Goal: Task Accomplishment & Management: Manage account settings

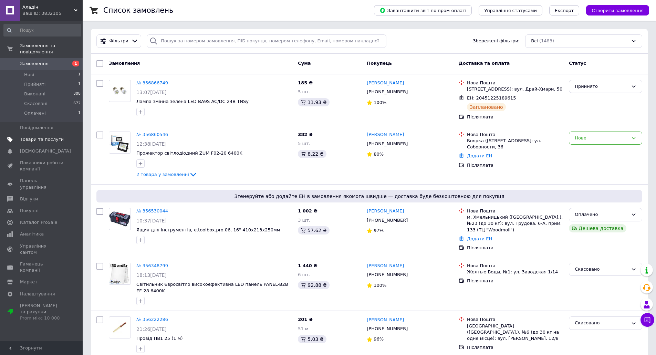
click at [41, 136] on span "Товари та послуги" at bounding box center [42, 139] width 44 height 6
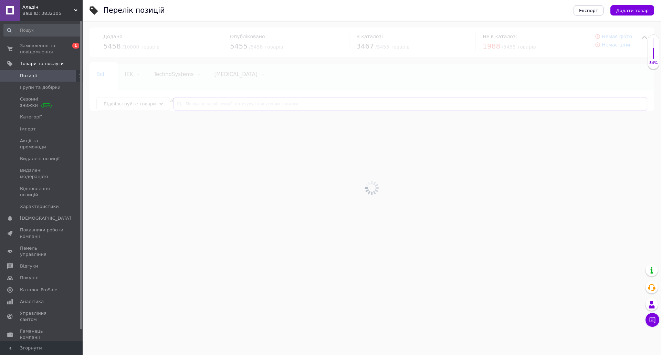
click at [191, 101] on input "text" at bounding box center [410, 104] width 474 height 14
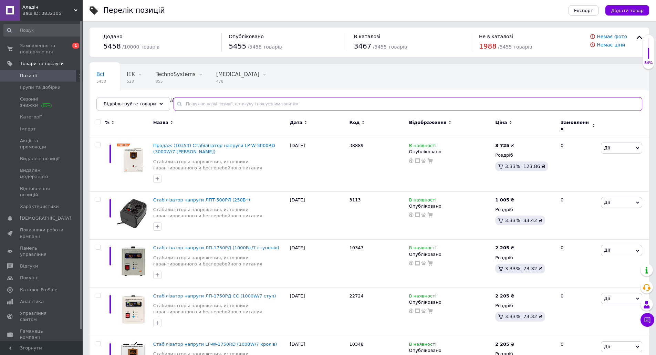
paste input "PL10P-GR"
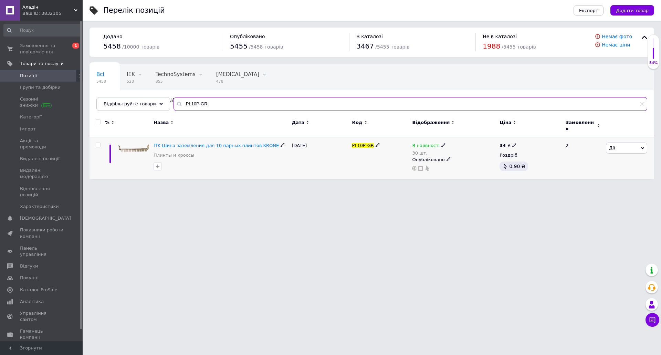
type input "PL10P-GR"
click at [443, 142] on div "В наявності 30 шт." at bounding box center [454, 149] width 84 height 14
click at [441, 143] on icon at bounding box center [443, 145] width 4 height 4
click at [481, 150] on li "Немає в наявності" at bounding box center [480, 155] width 65 height 10
drag, startPoint x: 463, startPoint y: 162, endPoint x: 412, endPoint y: 159, distance: 51.0
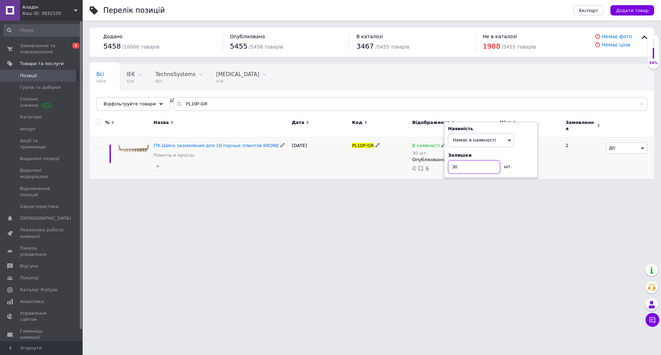
click at [432, 164] on div "В наявності 30 шт. Наявність Немає в наявності В наявності Під замовлення Готов…" at bounding box center [454, 156] width 84 height 29
type input "0"
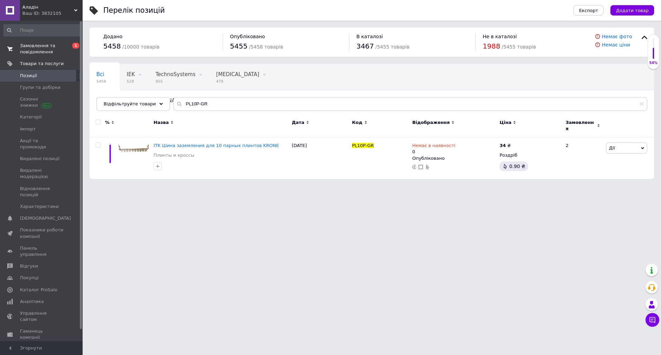
click at [49, 53] on span "Замовлення та повідомлення" at bounding box center [42, 49] width 44 height 12
